Goal: Task Accomplishment & Management: Manage account settings

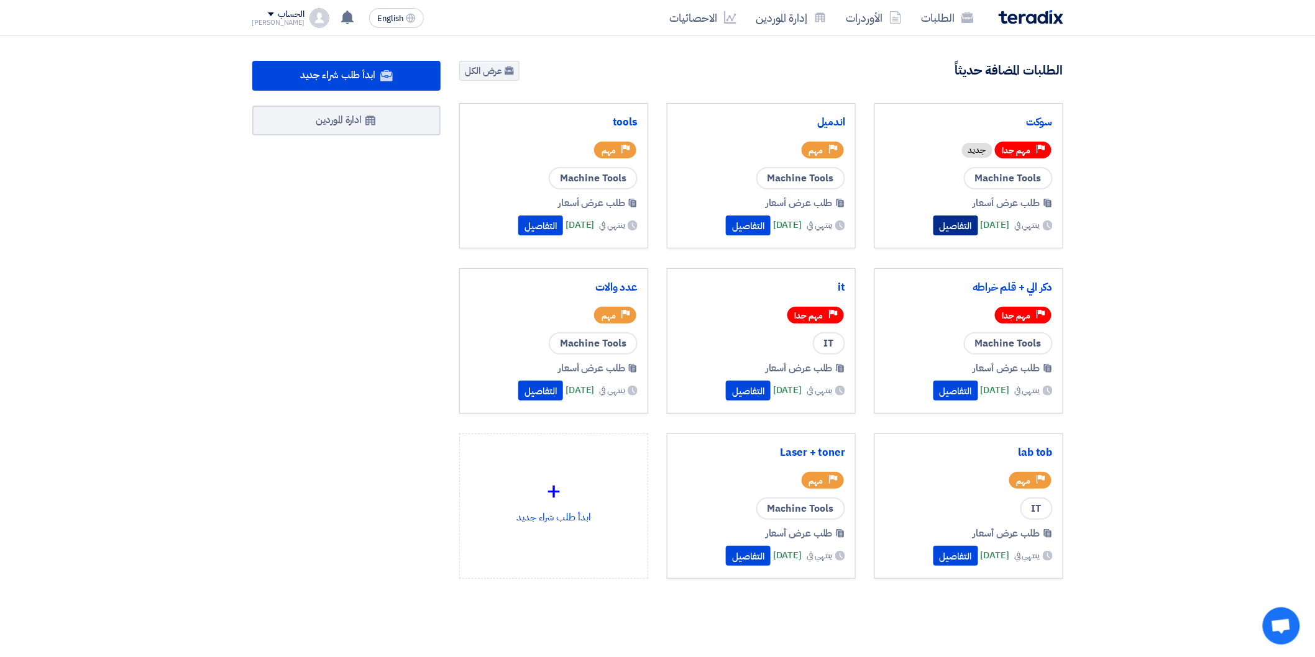
click at [933, 225] on button "التفاصيل" at bounding box center [955, 226] width 45 height 20
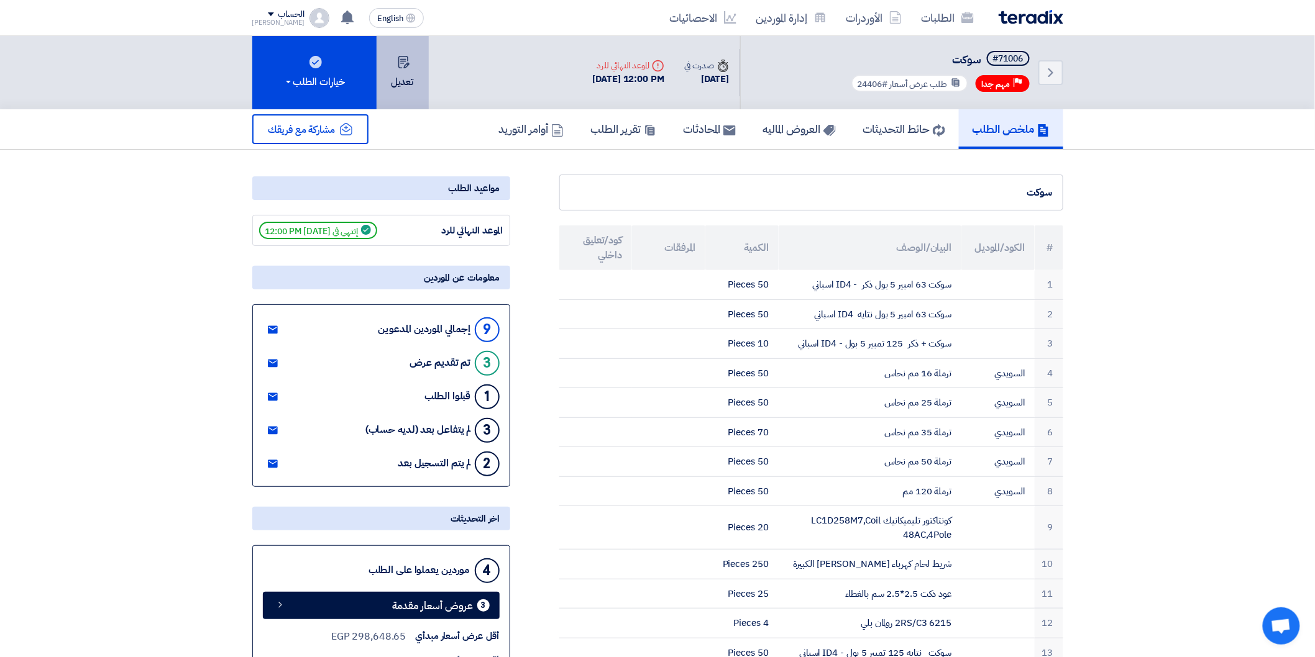
click at [392, 85] on button "تعديل" at bounding box center [403, 72] width 52 height 73
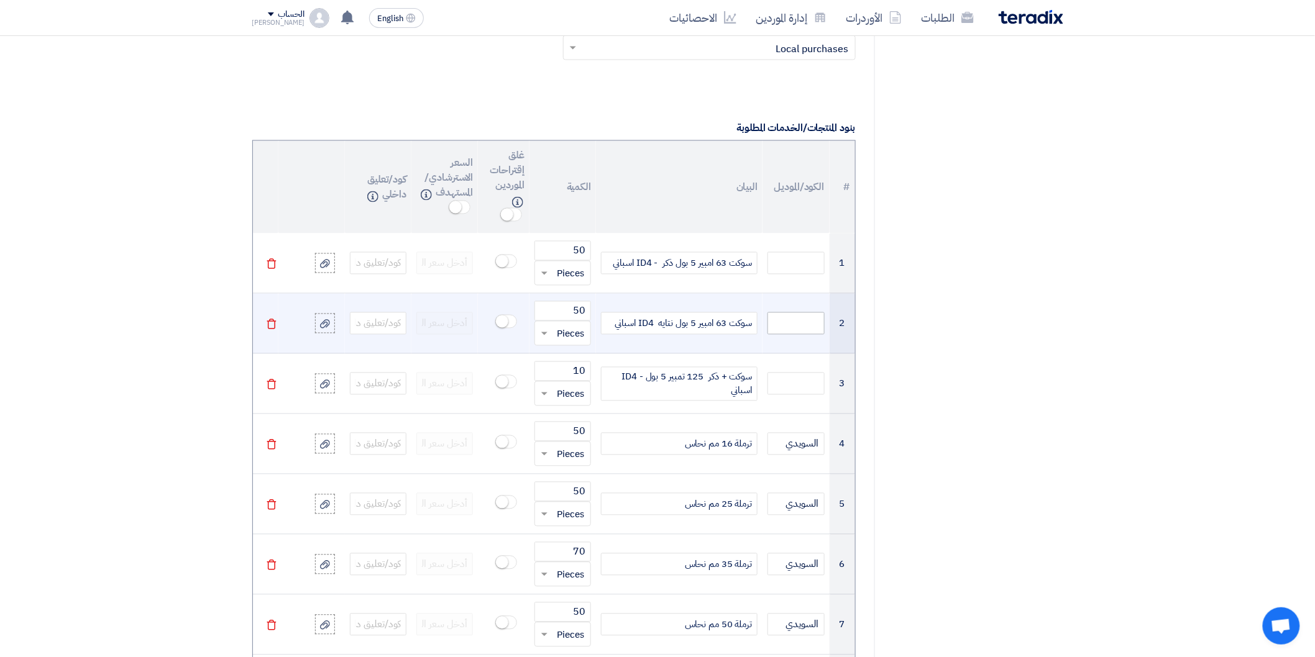
scroll to position [828, 0]
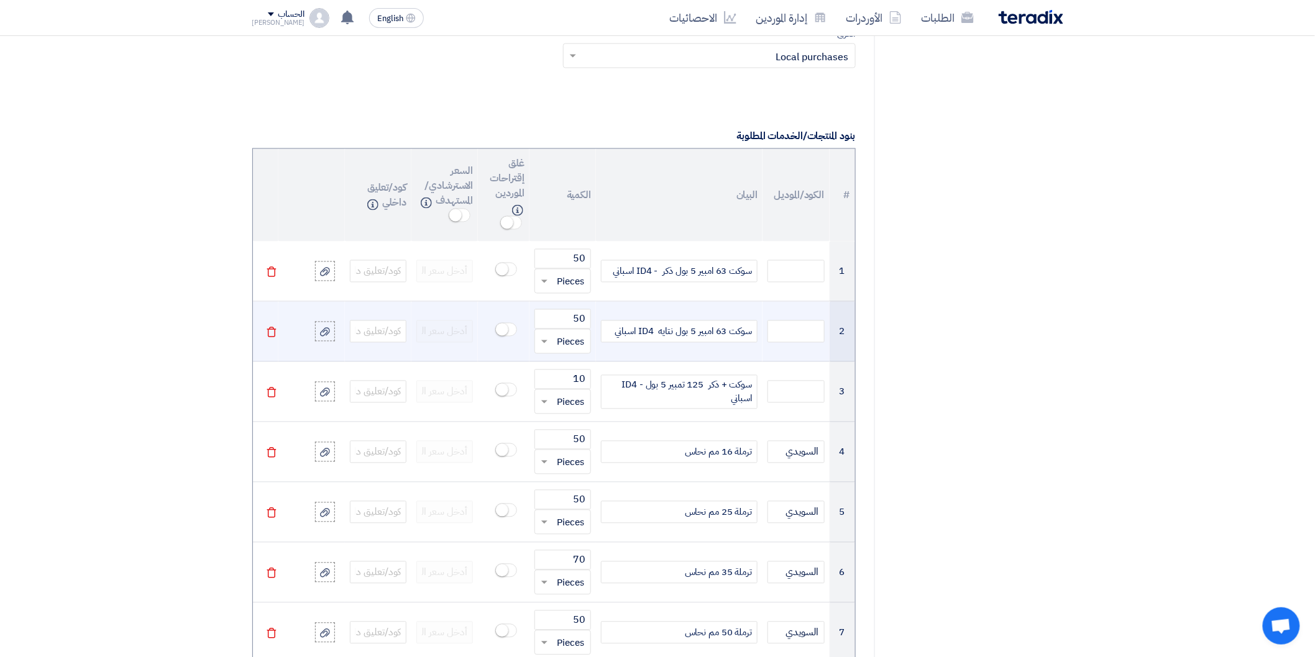
click at [616, 331] on div "سوكت 63 امبير 5 بول نتايه ID4 اسباني" at bounding box center [679, 332] width 157 height 22
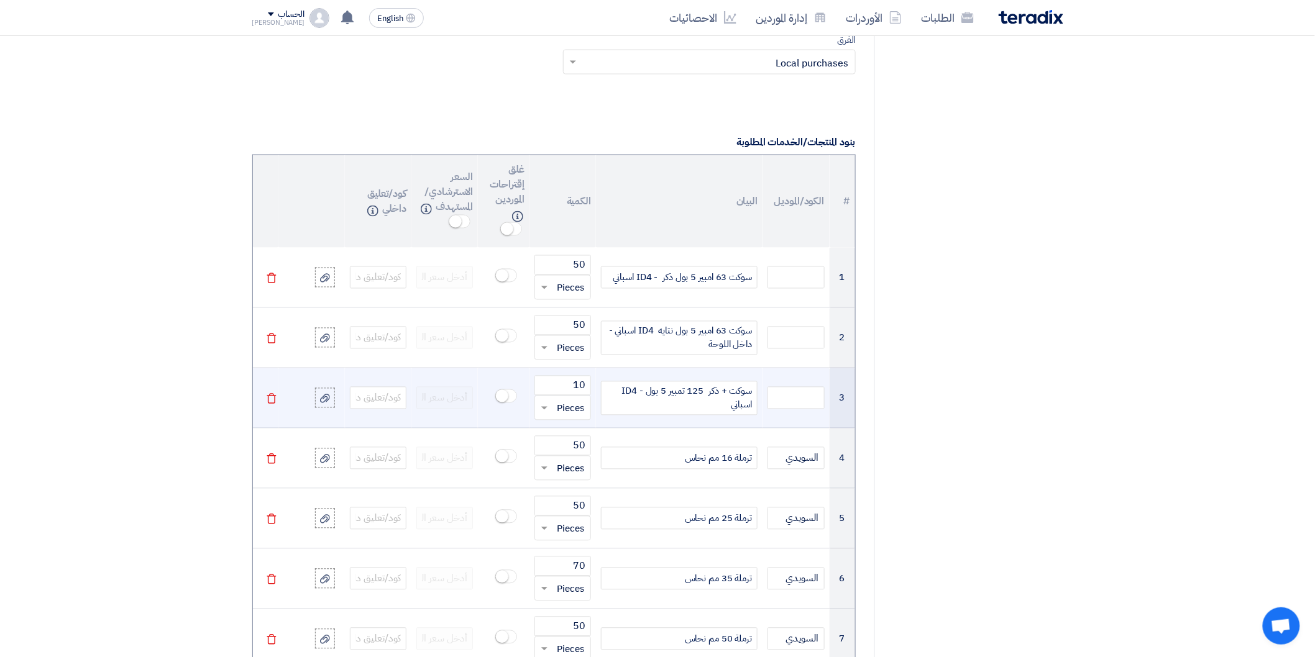
click at [721, 413] on div "سوكت + ذكر 125 تمبير 5 بول - ID4 اسباني" at bounding box center [679, 399] width 157 height 34
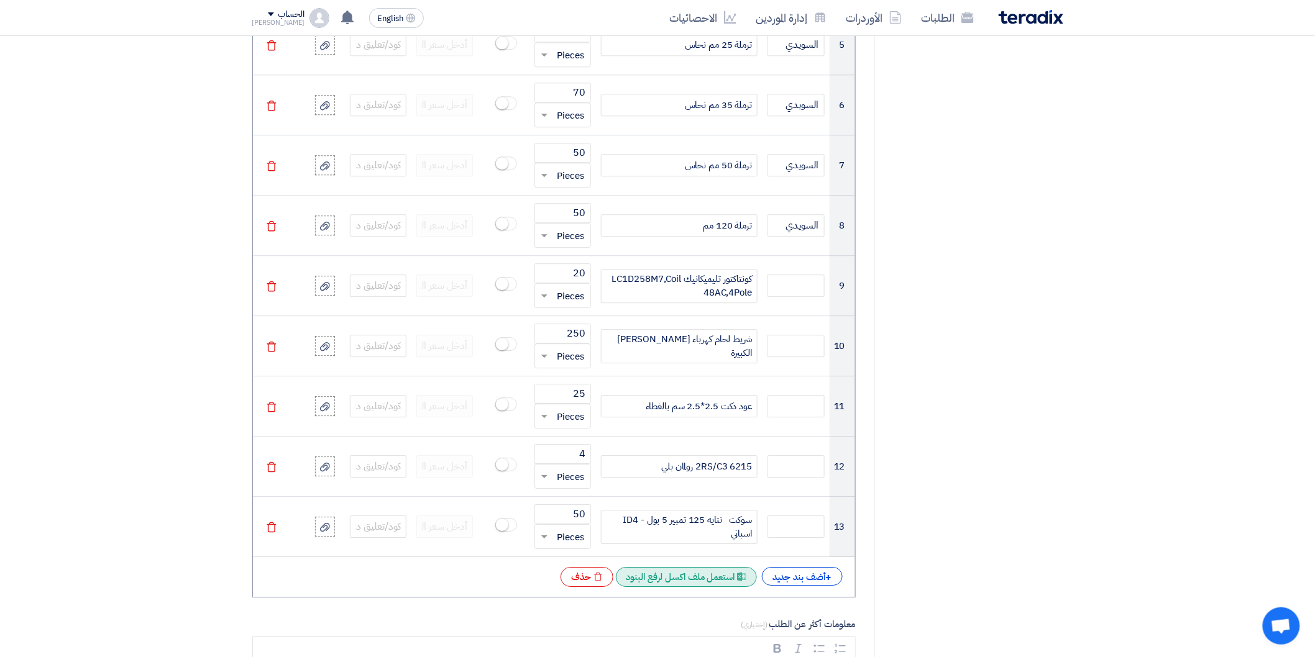
scroll to position [1305, 0]
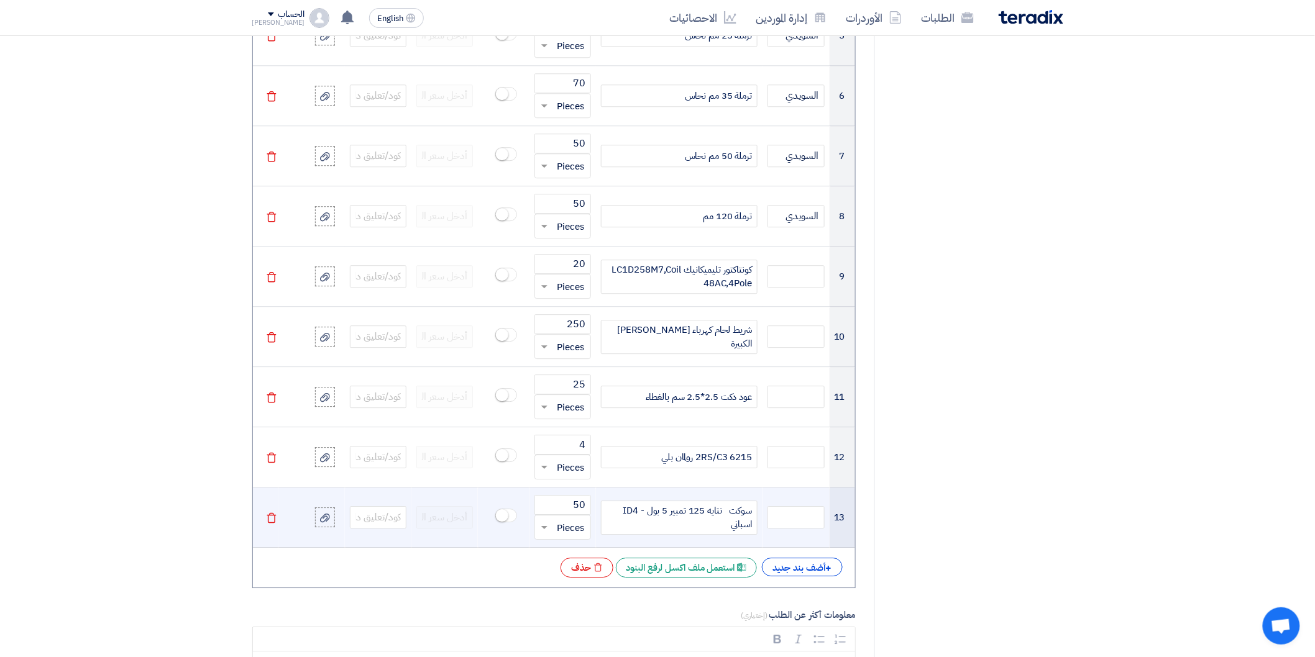
click at [704, 527] on div "سوكت نتايه 125 تمبير 5 بول - ID4 اسباني" at bounding box center [679, 518] width 157 height 34
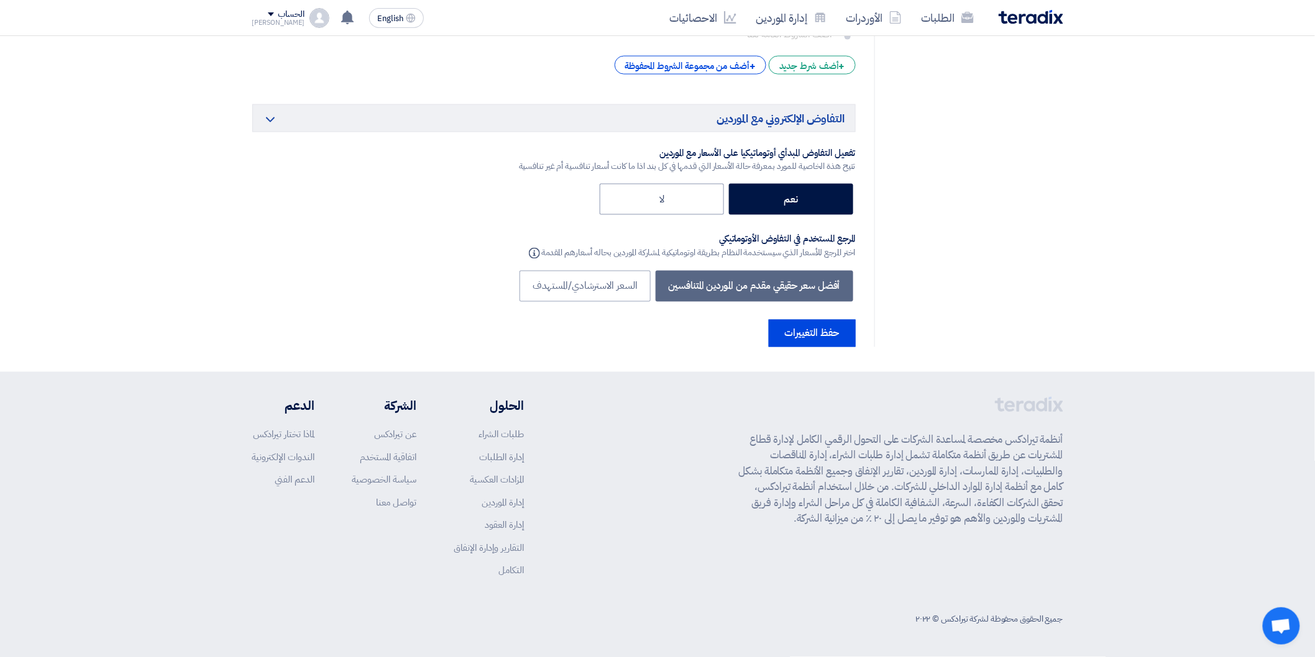
scroll to position [2755, 0]
click at [814, 343] on button "حفظ التغييرات" at bounding box center [812, 333] width 87 height 27
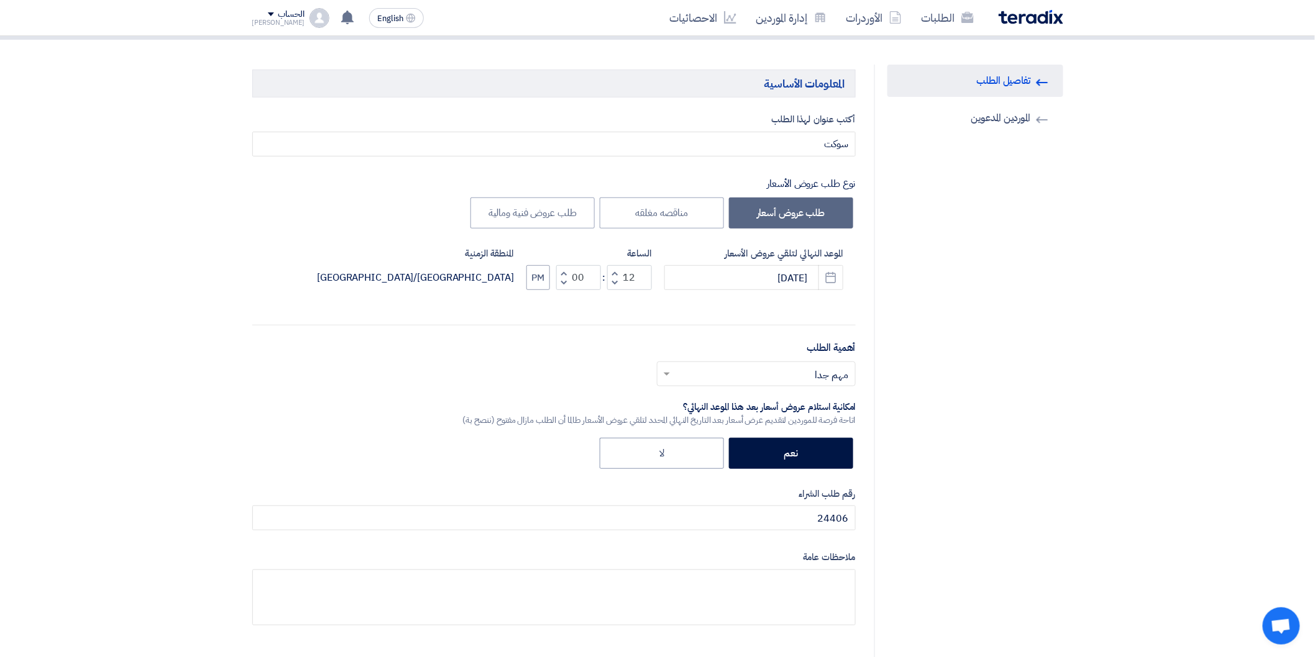
scroll to position [69, 0]
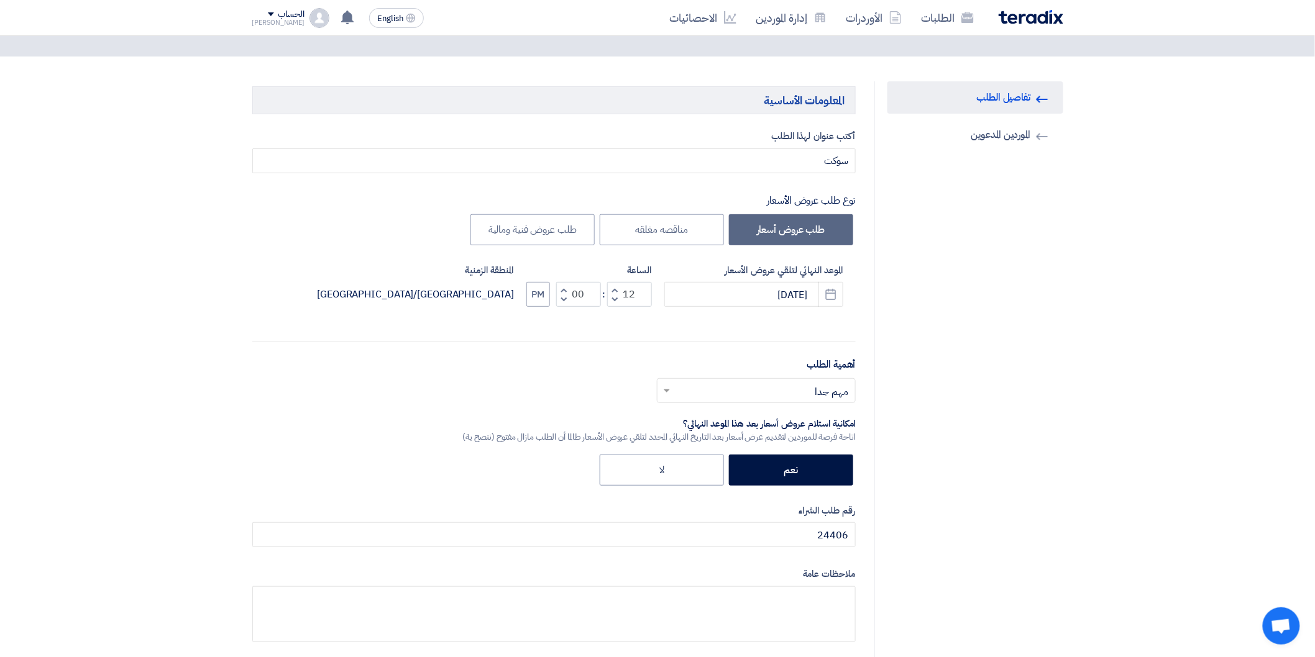
click at [1017, 82] on link "RFQ Information تفاصيل الطلب" at bounding box center [975, 97] width 176 height 32
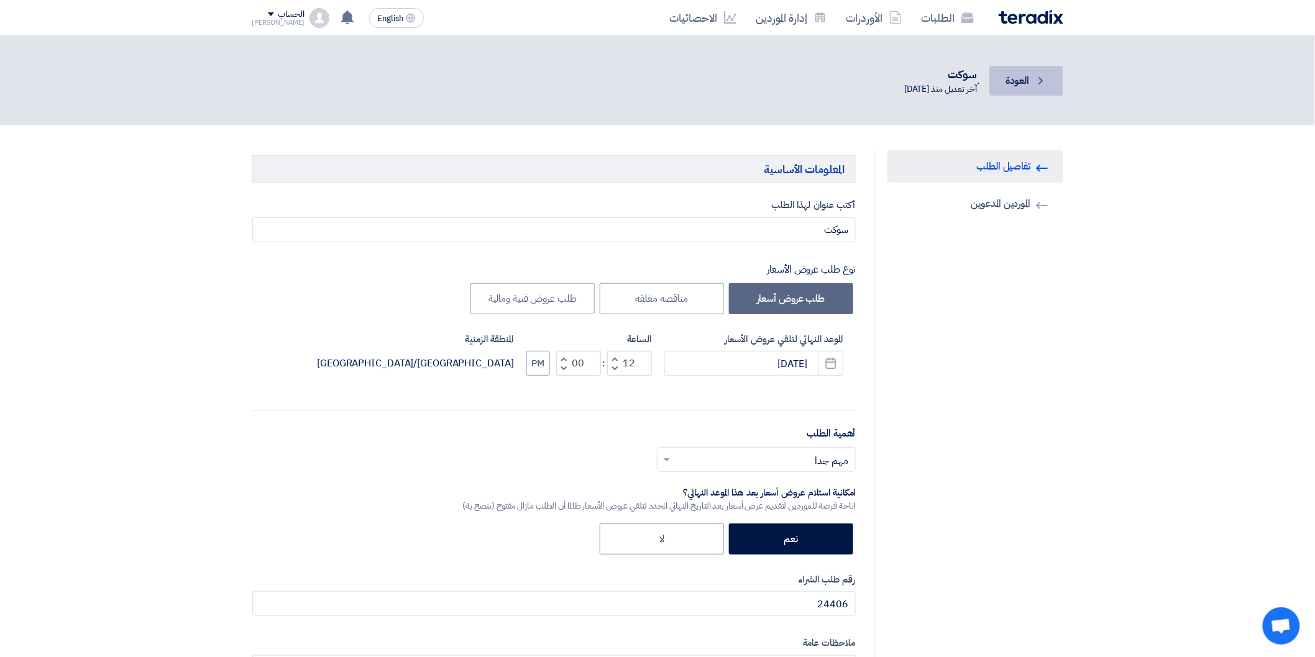
click at [1016, 87] on span "العودة" at bounding box center [1017, 80] width 24 height 15
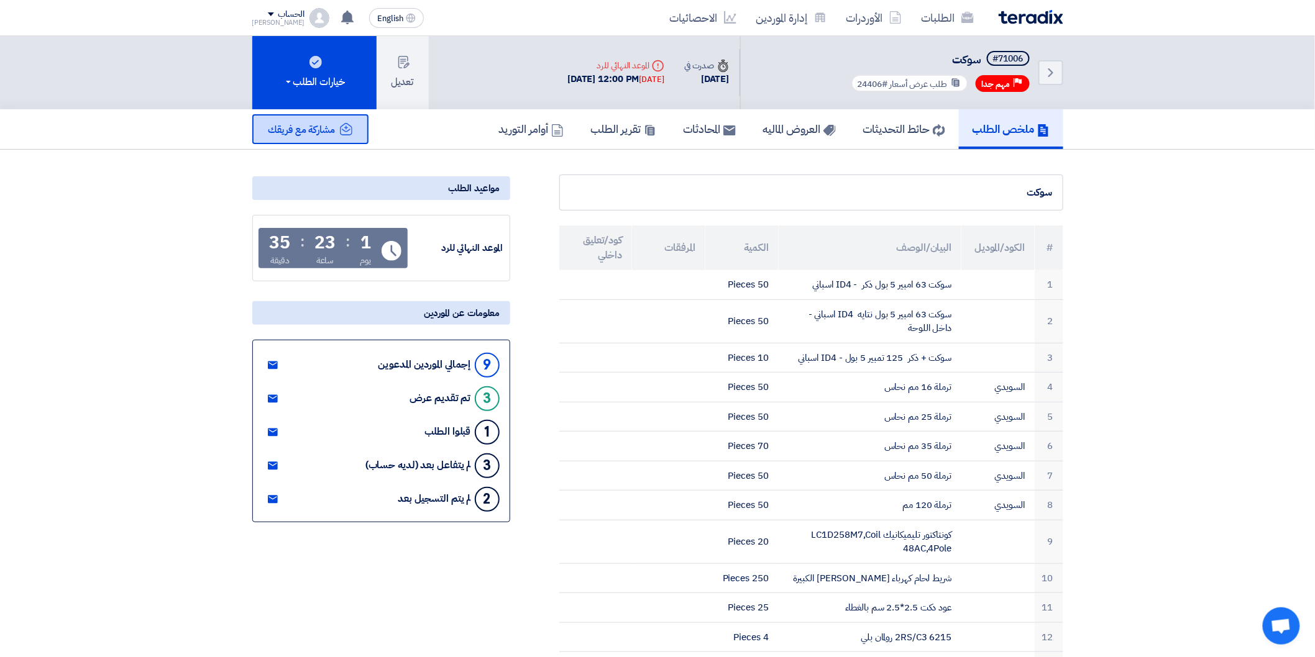
click at [349, 123] on icon at bounding box center [346, 129] width 12 height 12
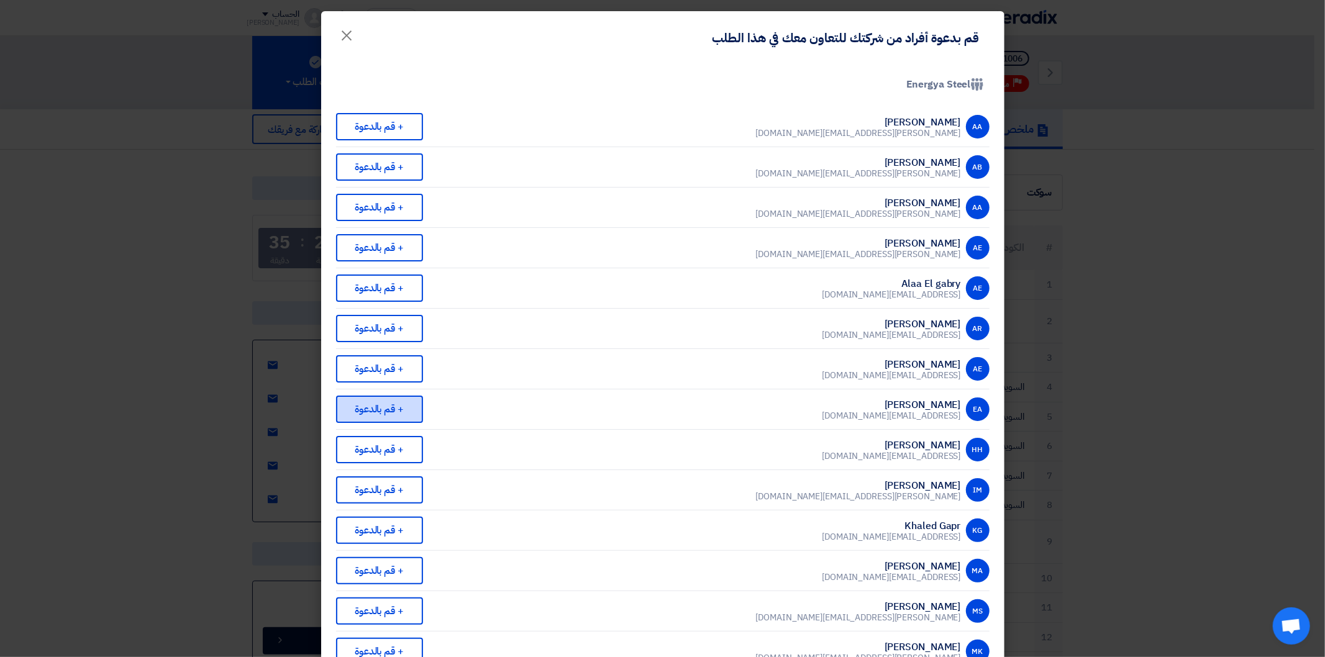
click at [398, 396] on div "+ قم بالدعوة" at bounding box center [379, 409] width 87 height 27
